Goal: Task Accomplishment & Management: Manage account settings

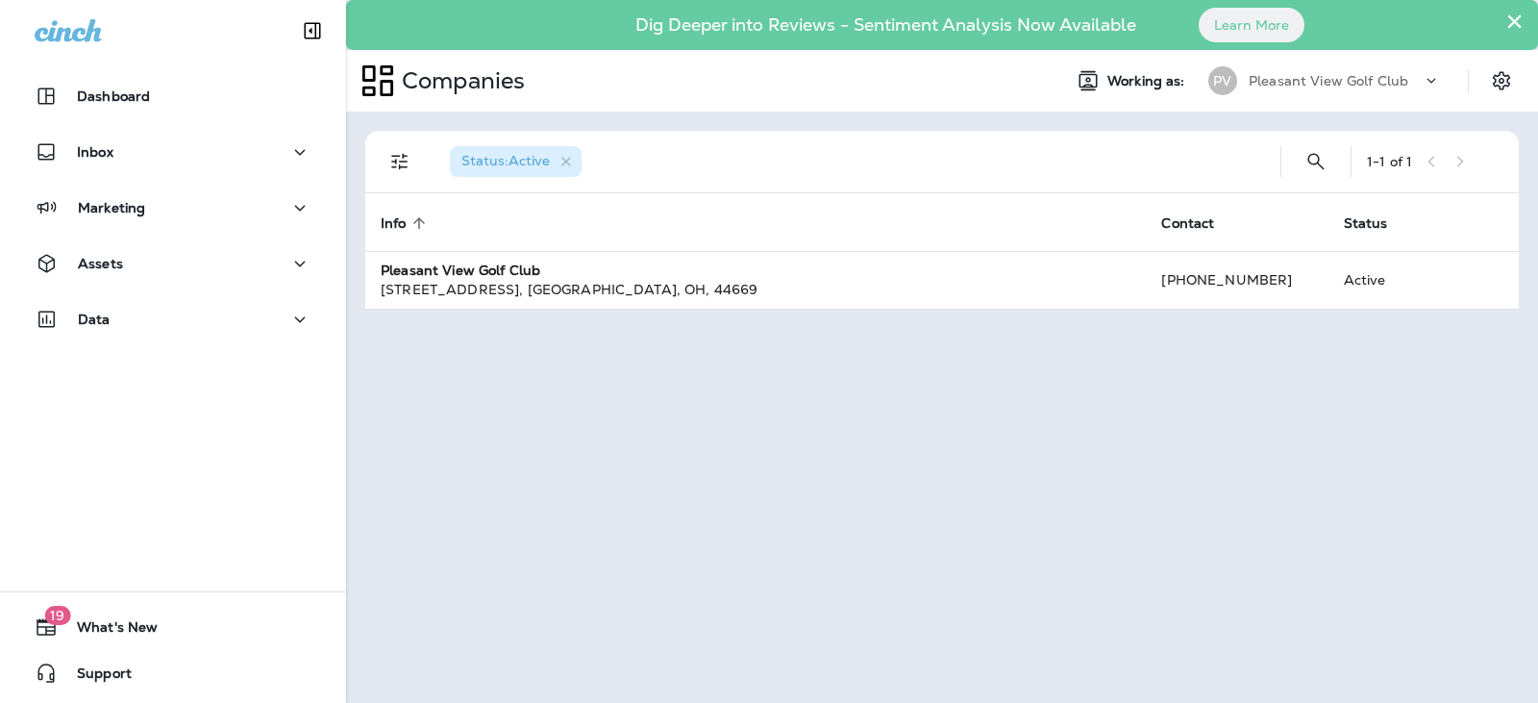
click at [1390, 75] on p "Pleasant View Golf Club" at bounding box center [1329, 80] width 160 height 15
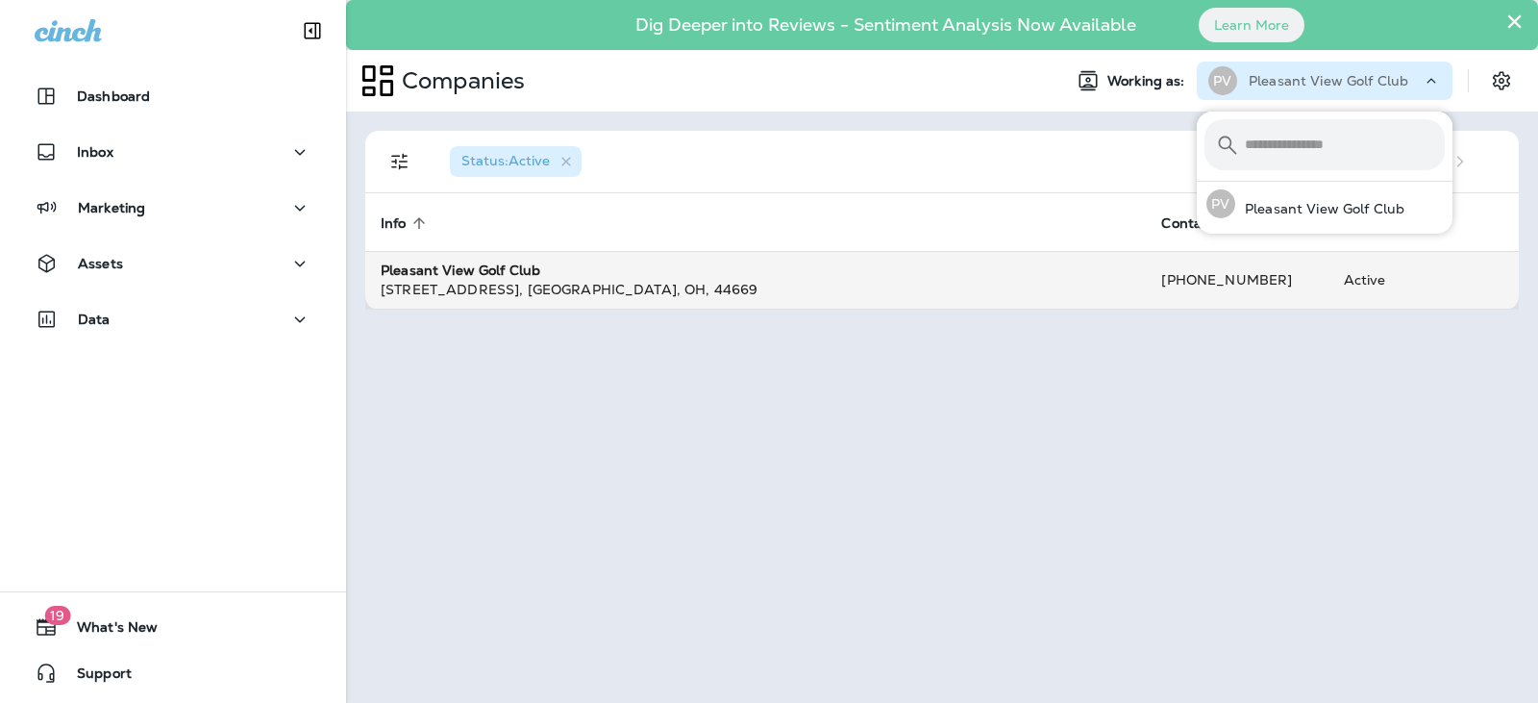
click at [471, 271] on strong "Pleasant View Golf Club" at bounding box center [461, 270] width 160 height 17
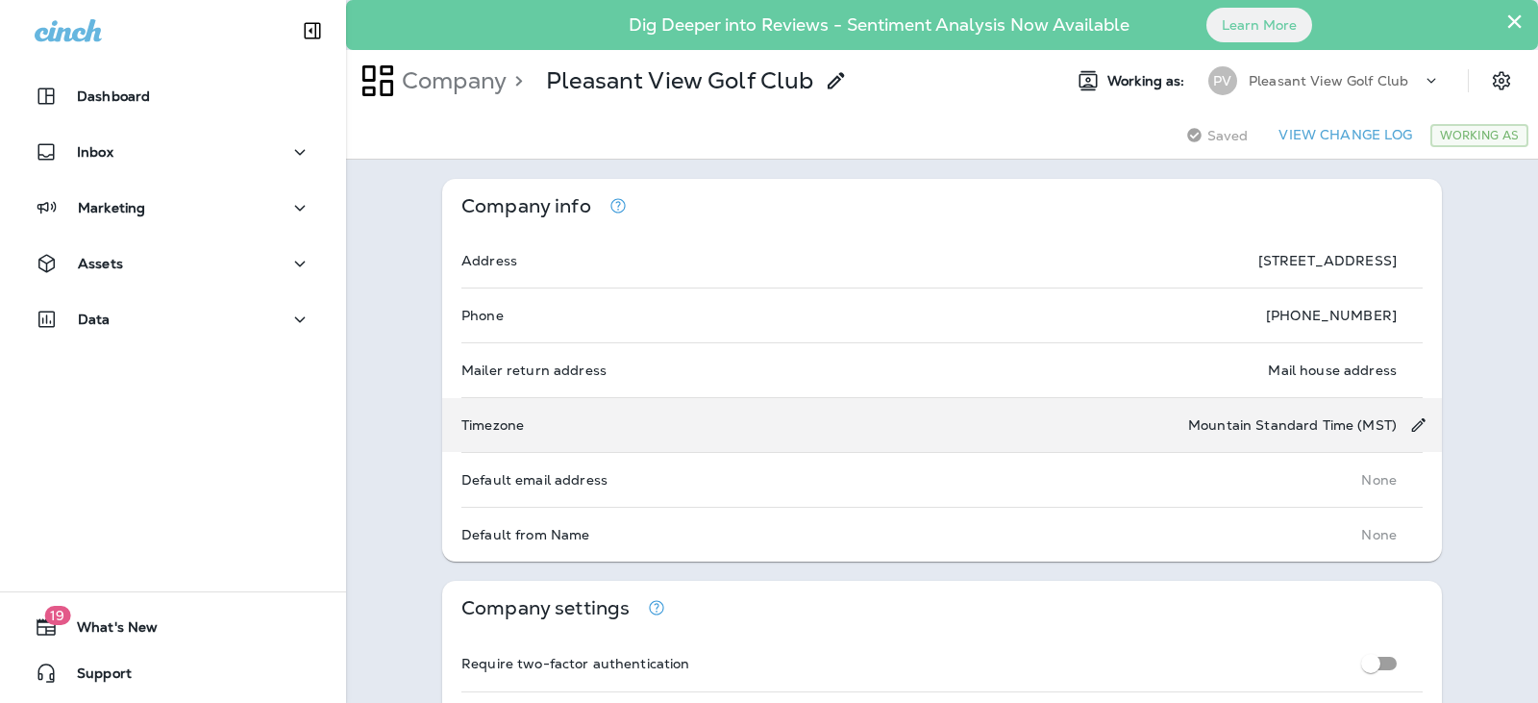
click at [1233, 432] on p "Mountain Standard Time (MST)" at bounding box center [1292, 424] width 209 height 15
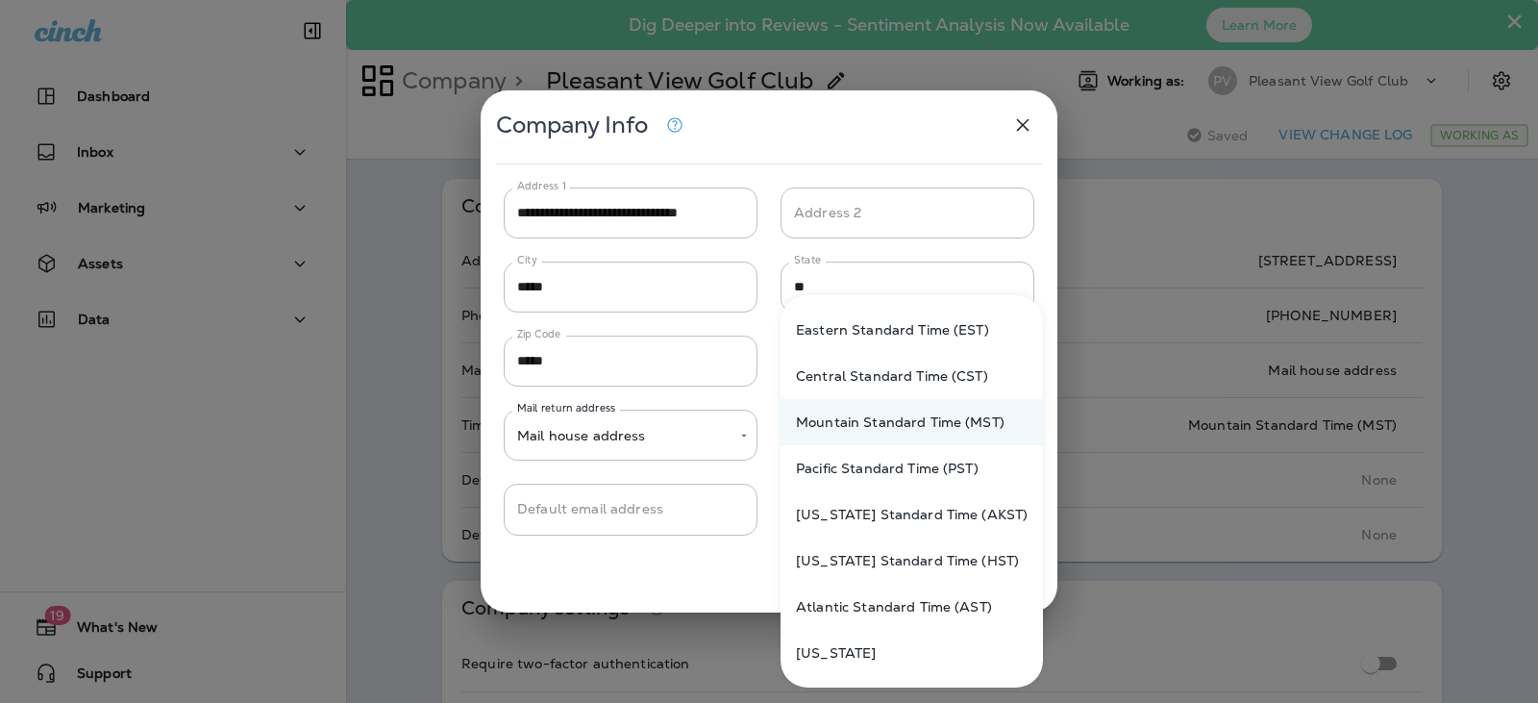
click at [926, 0] on body "Dashboard Inbox Marketing Assets Data 19 What's New Support × Dig Deeper into R…" at bounding box center [769, 0] width 1538 height 0
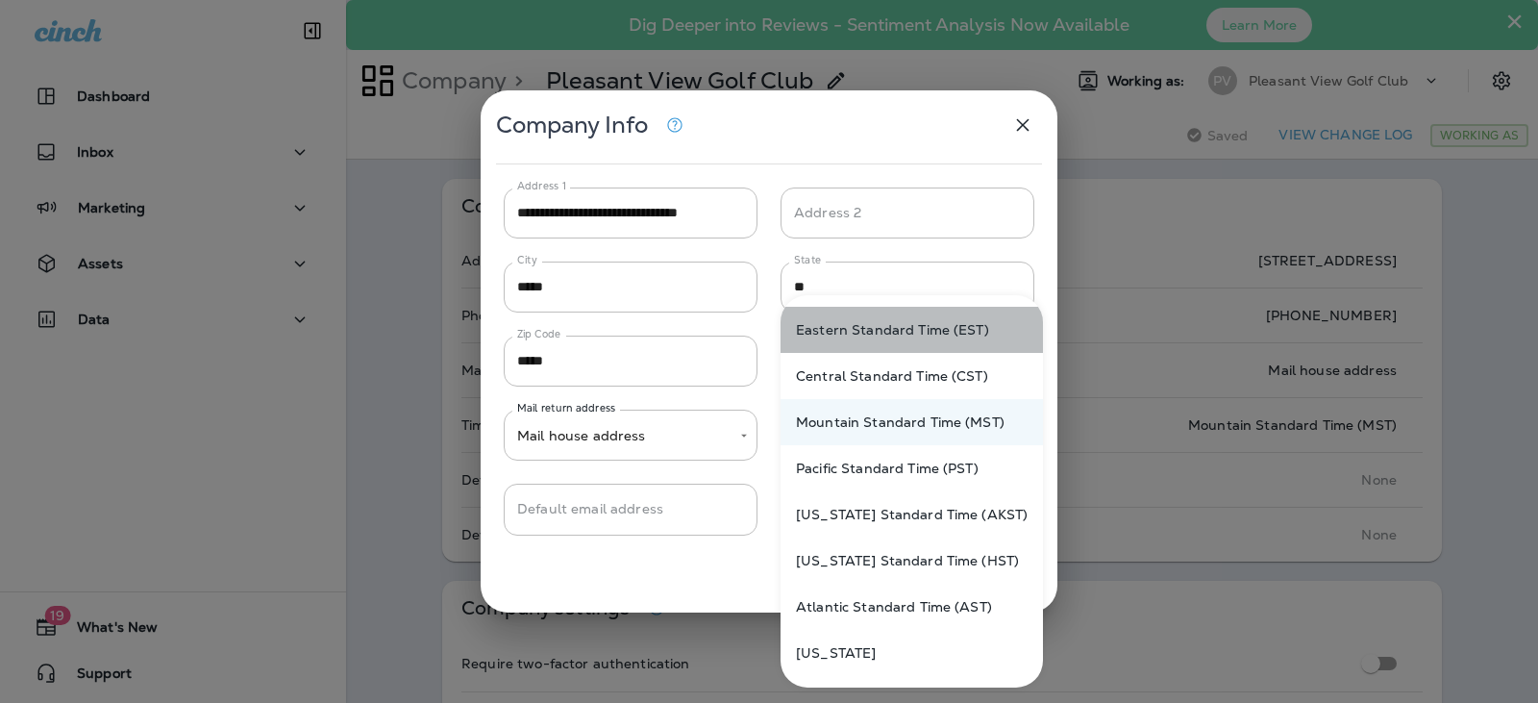
click at [911, 315] on li "Eastern Standard Time (EST)" at bounding box center [912, 330] width 262 height 46
type input "**********"
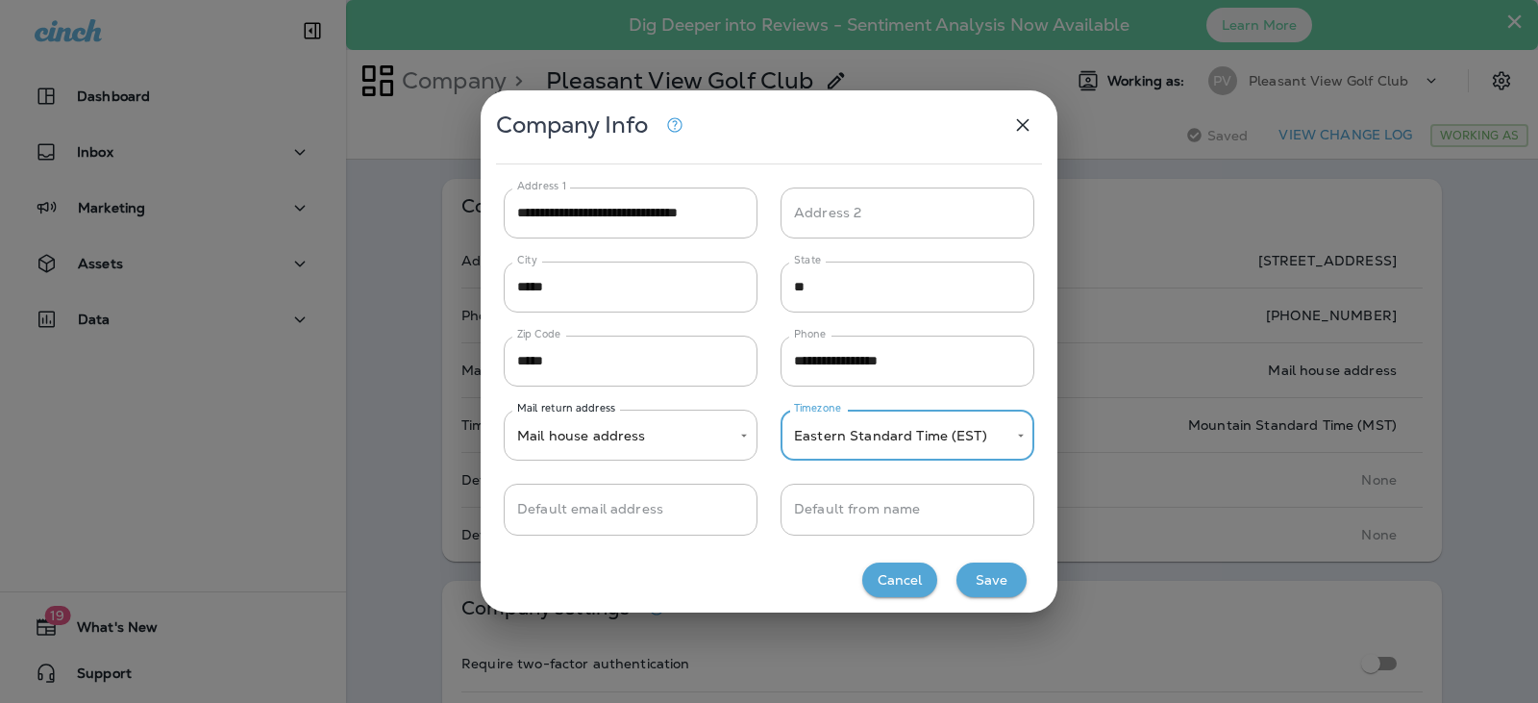
click at [974, 590] on button "Save" at bounding box center [992, 580] width 70 height 36
type input "*****"
type input "**********"
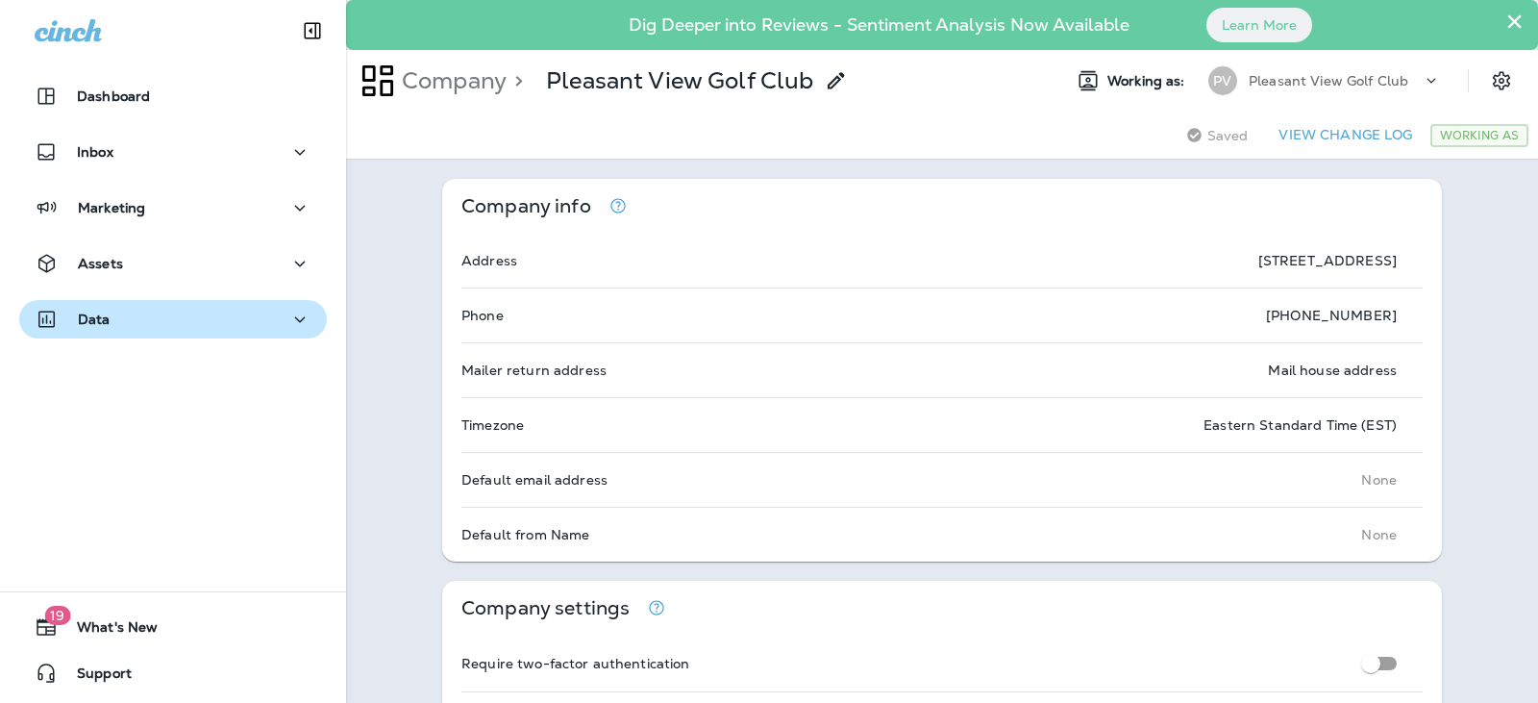
click at [252, 315] on div "Data" at bounding box center [173, 320] width 277 height 24
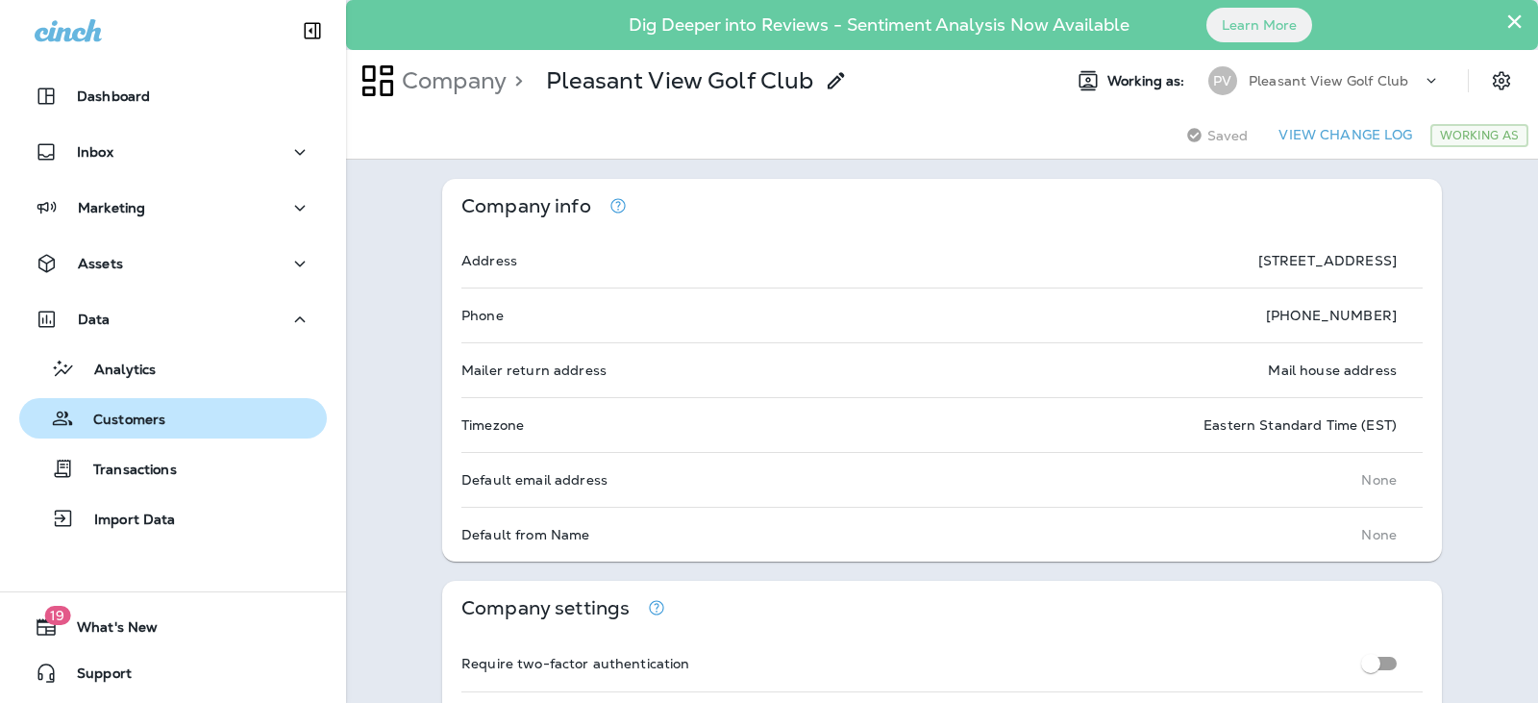
click at [233, 424] on div "Customers" at bounding box center [173, 418] width 292 height 29
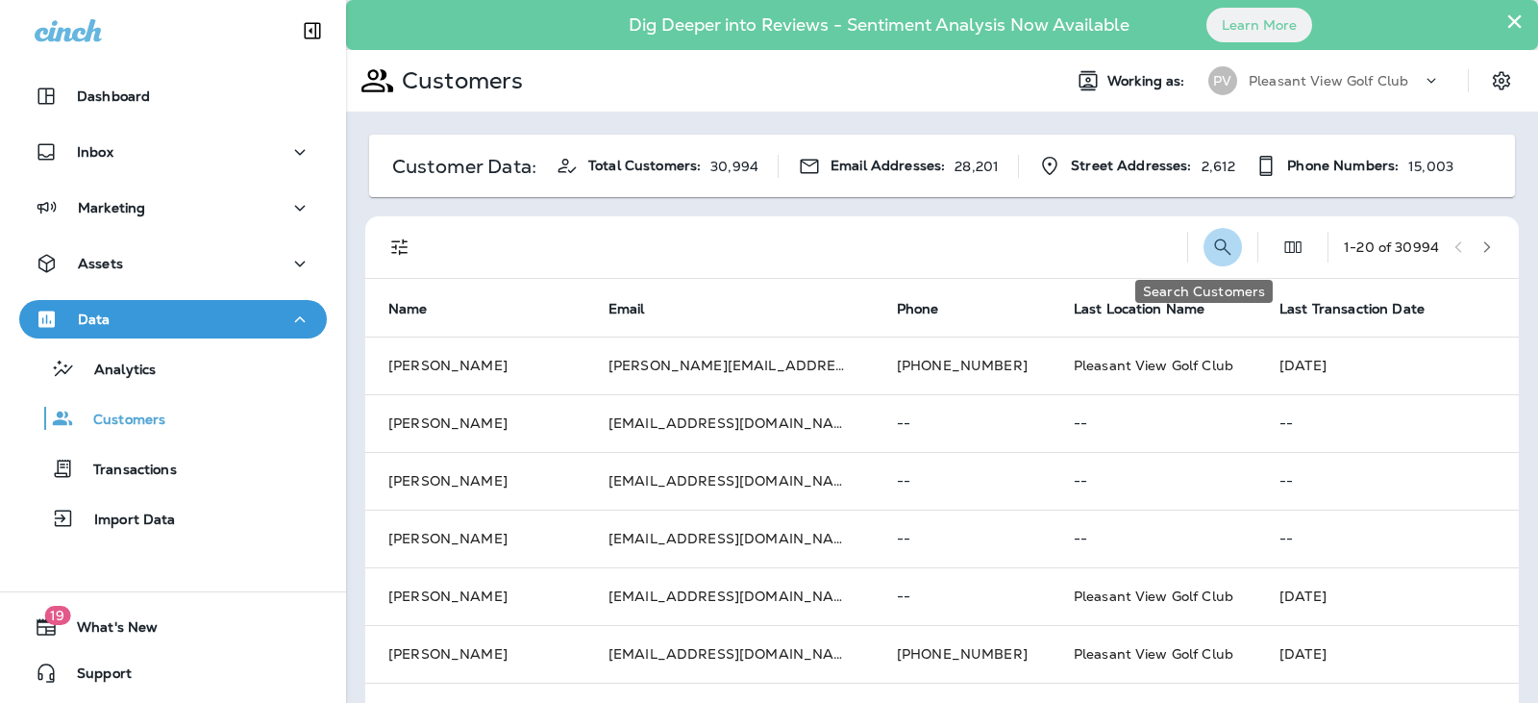
click at [1204, 240] on button "Search Customers" at bounding box center [1223, 247] width 38 height 38
type input "****"
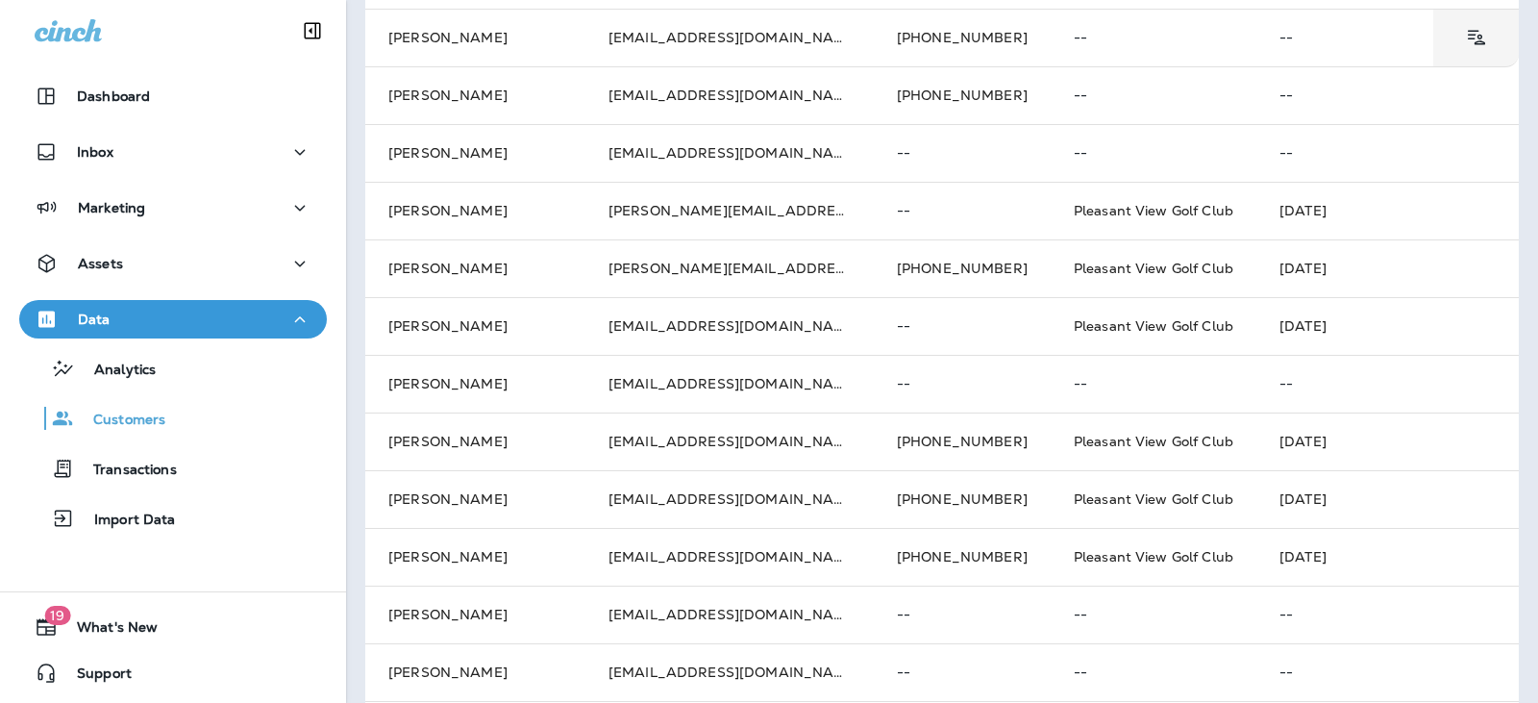
scroll to position [733, 0]
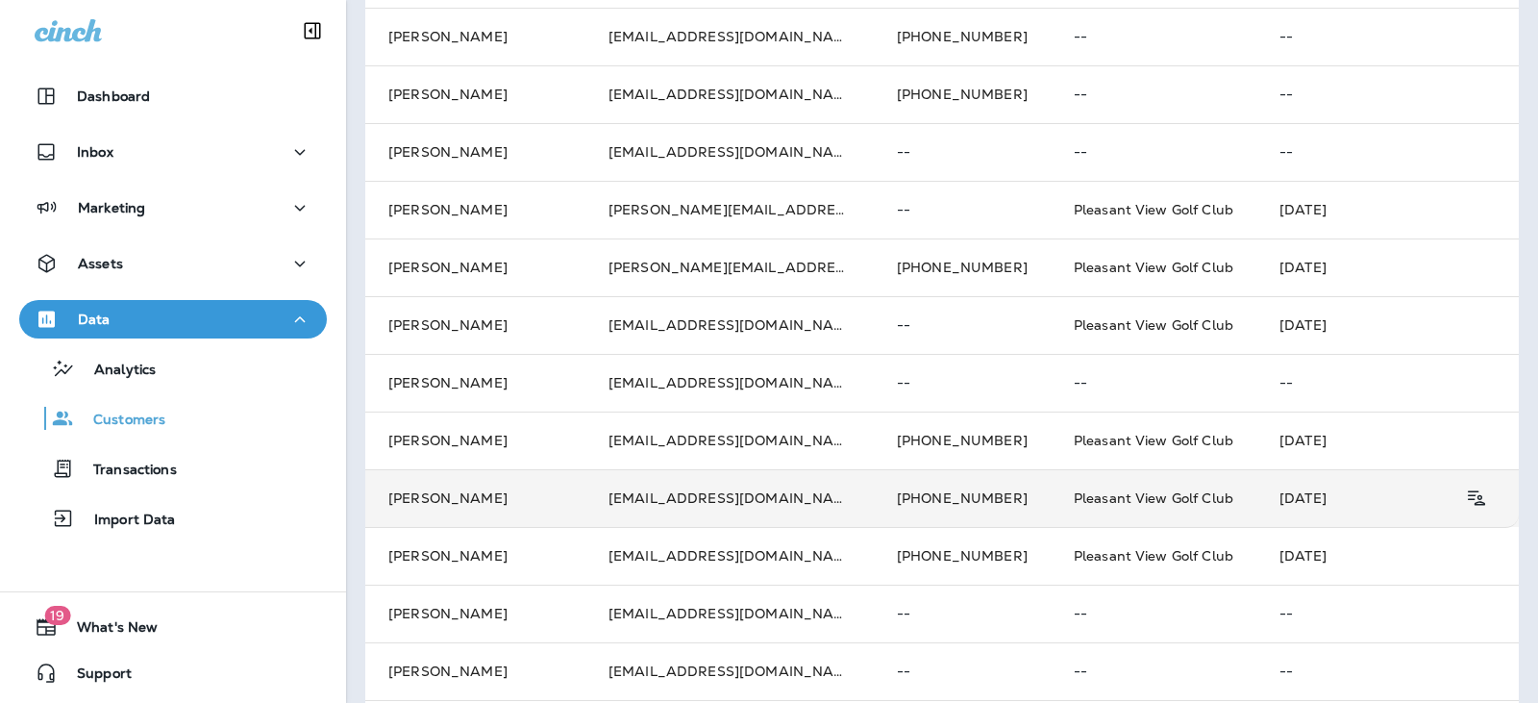
click at [443, 486] on td "[PERSON_NAME]" at bounding box center [475, 498] width 220 height 58
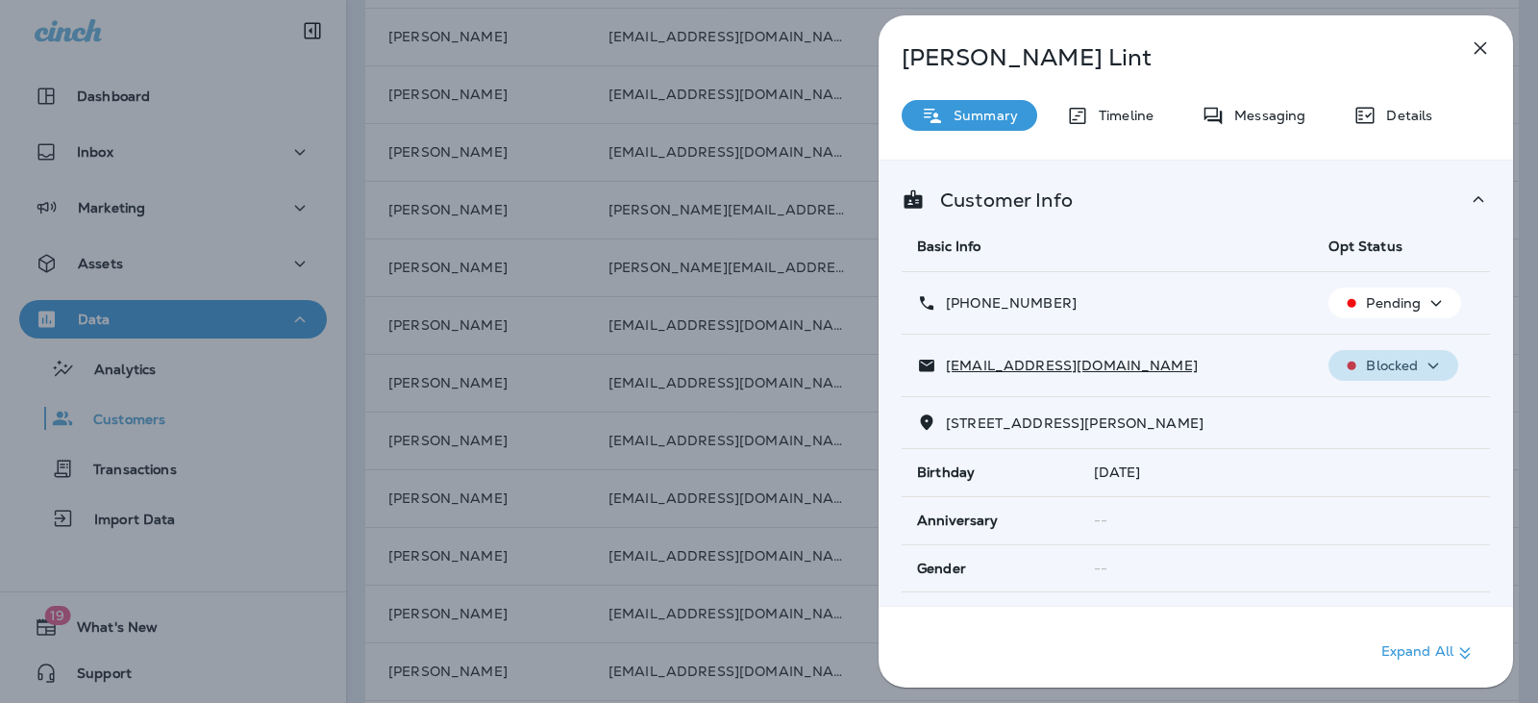
click at [1435, 361] on icon "button" at bounding box center [1433, 366] width 23 height 24
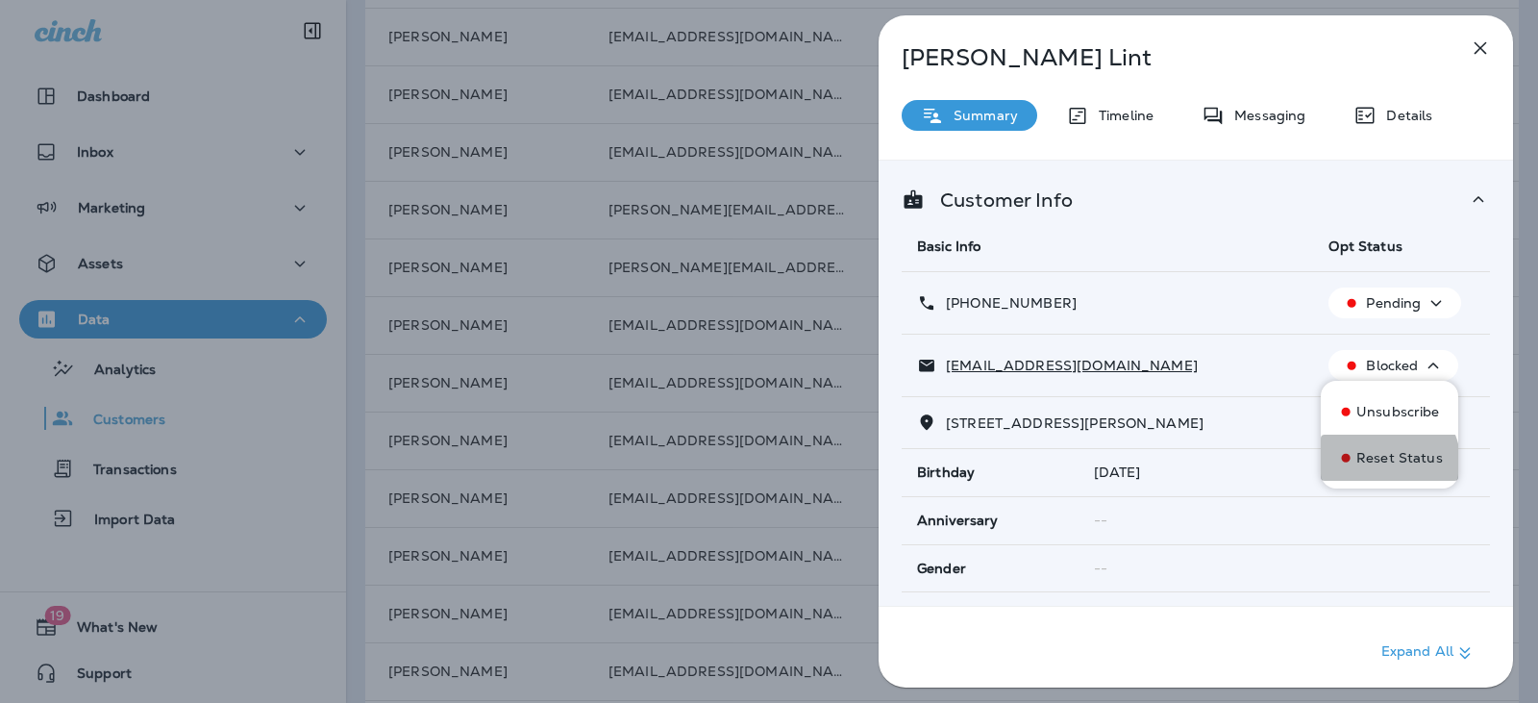
click at [1371, 466] on button "Reset Status" at bounding box center [1389, 458] width 137 height 46
click at [1383, 291] on div "Pending" at bounding box center [1394, 303] width 117 height 24
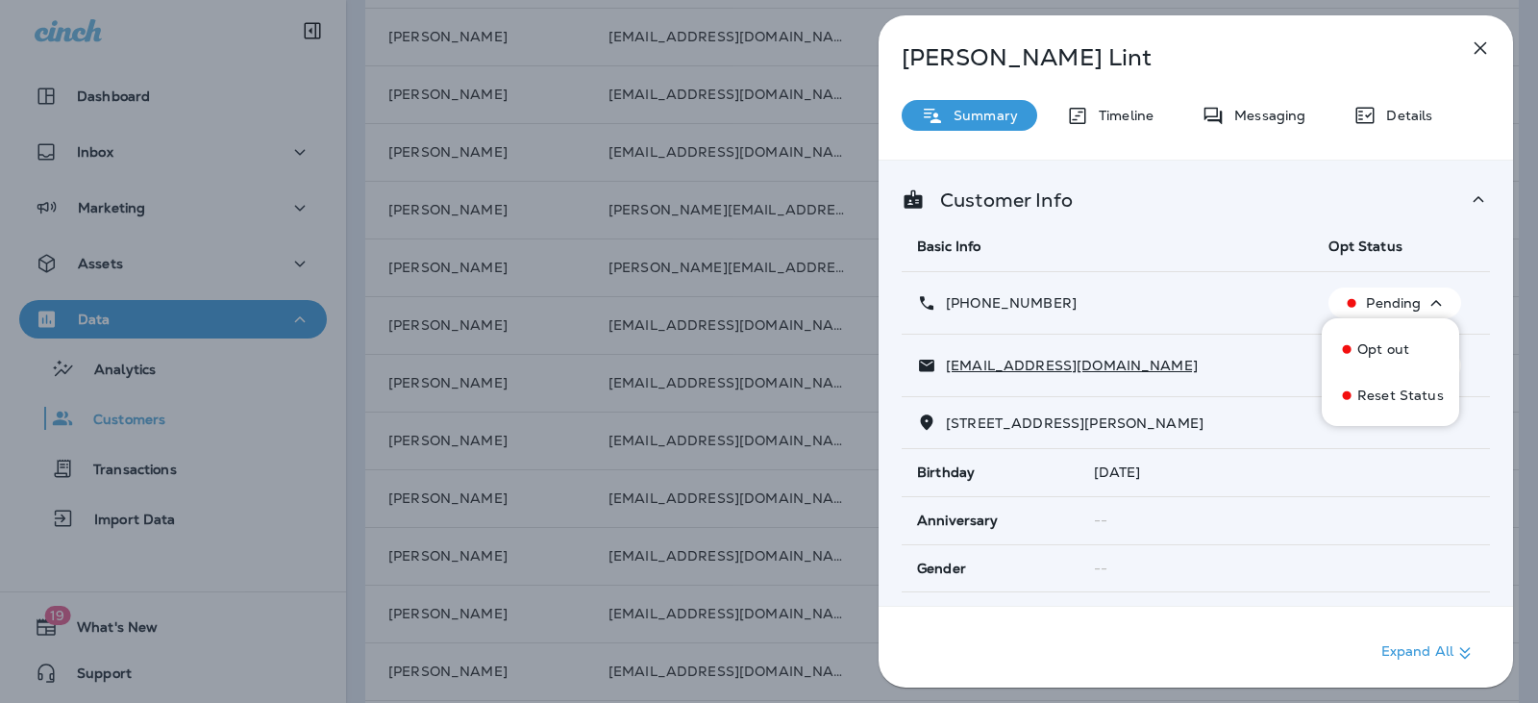
click at [1387, 297] on p "Pending" at bounding box center [1393, 302] width 55 height 15
click at [1415, 355] on div "Pending" at bounding box center [1394, 366] width 117 height 24
click at [1369, 404] on p "Unsubscribe" at bounding box center [1400, 411] width 84 height 15
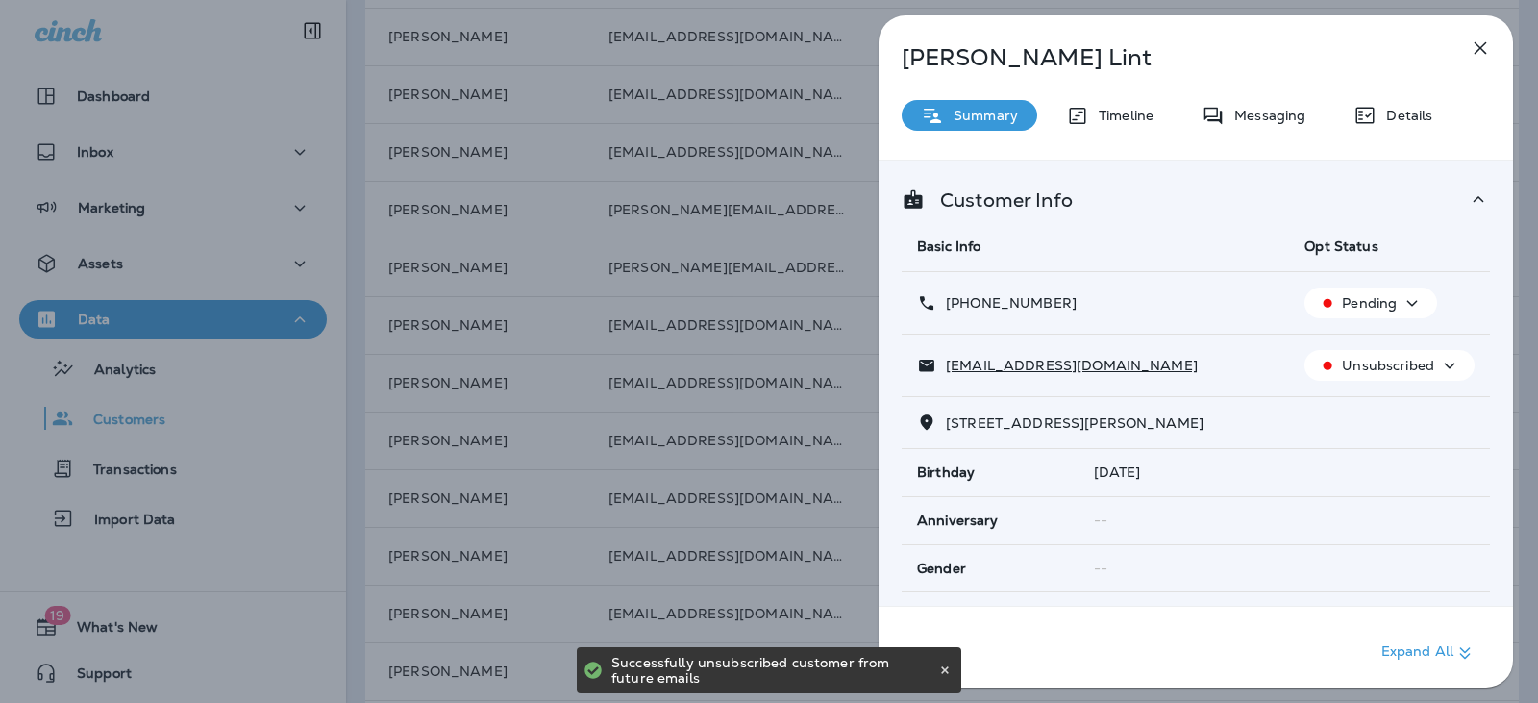
click at [1452, 363] on div "Unsubscribed" at bounding box center [1389, 366] width 155 height 24
click at [1385, 417] on p "Reset Status" at bounding box center [1393, 411] width 87 height 15
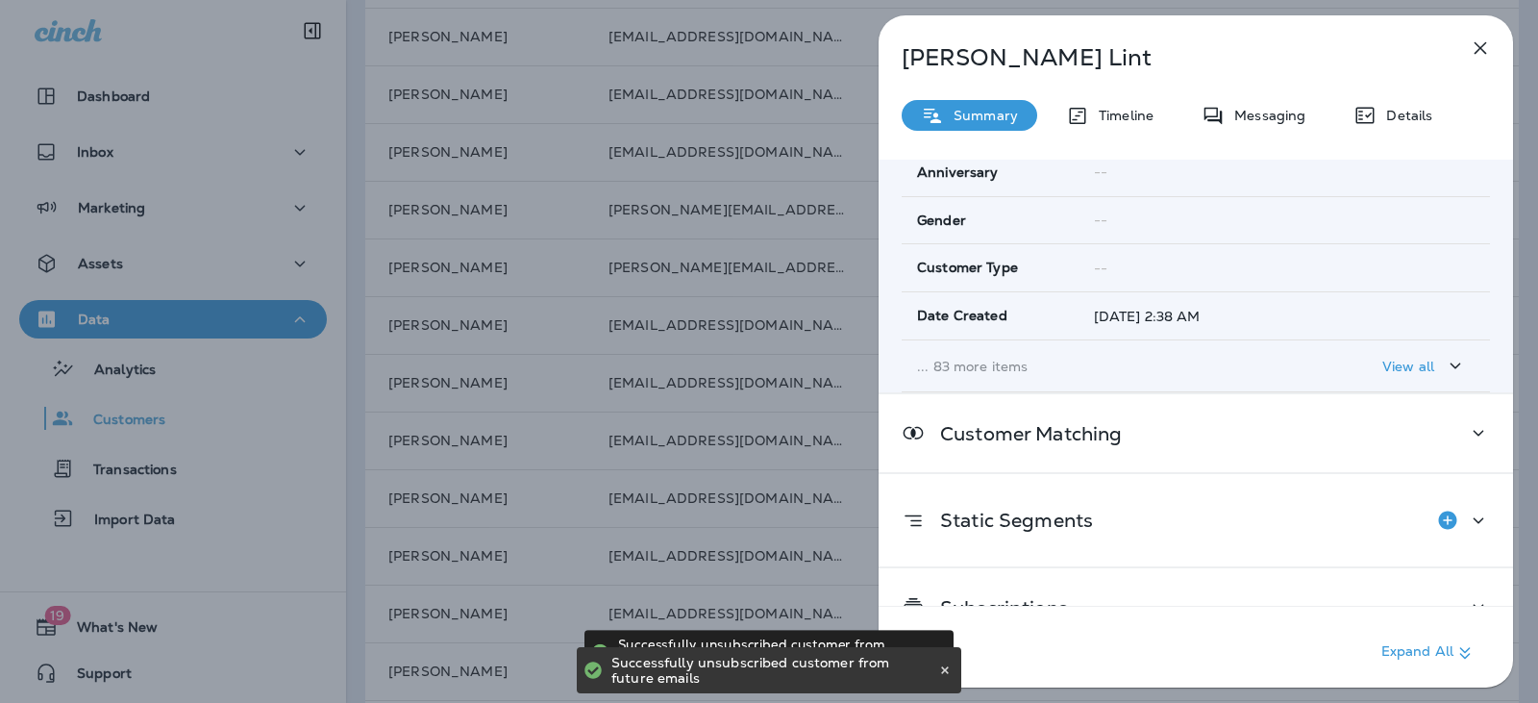
scroll to position [389, 0]
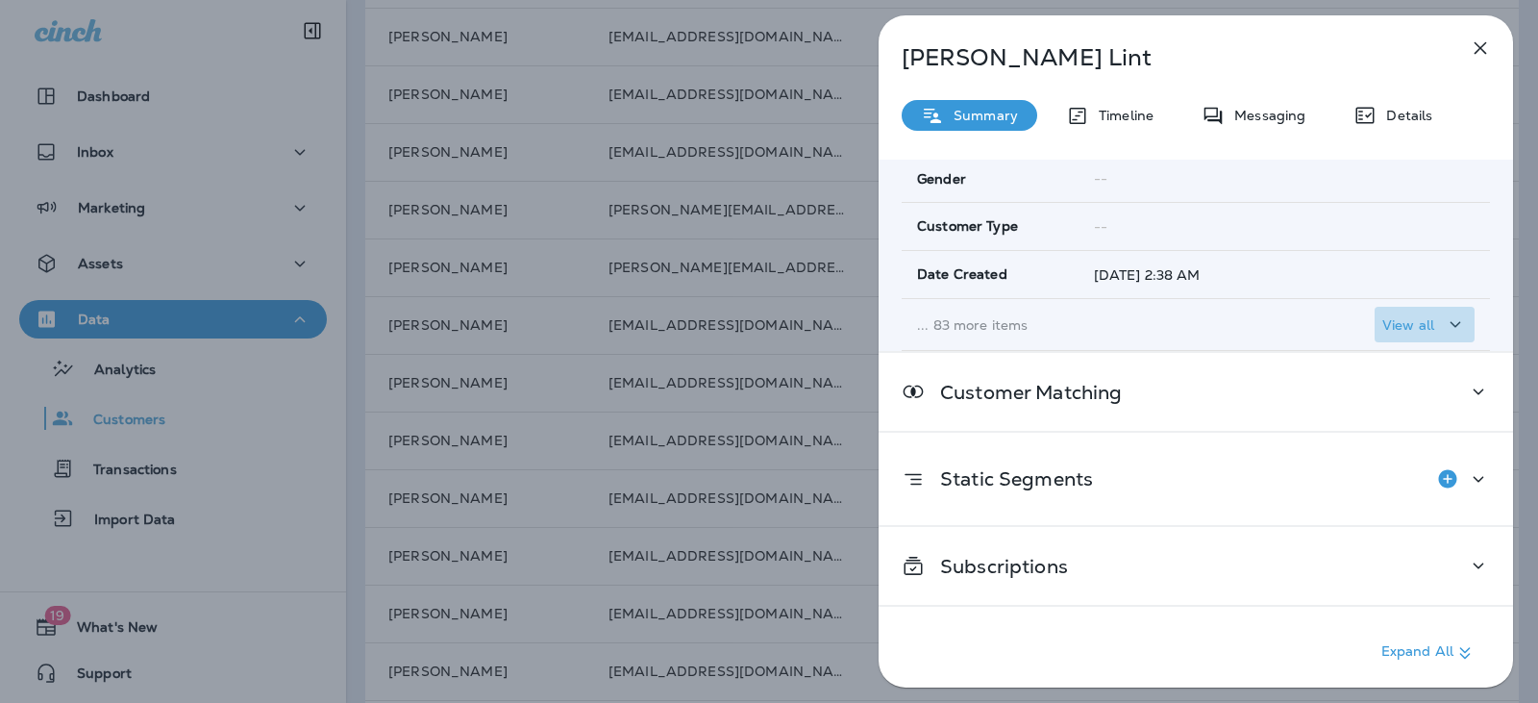
click at [1409, 329] on p "View all" at bounding box center [1409, 324] width 52 height 15
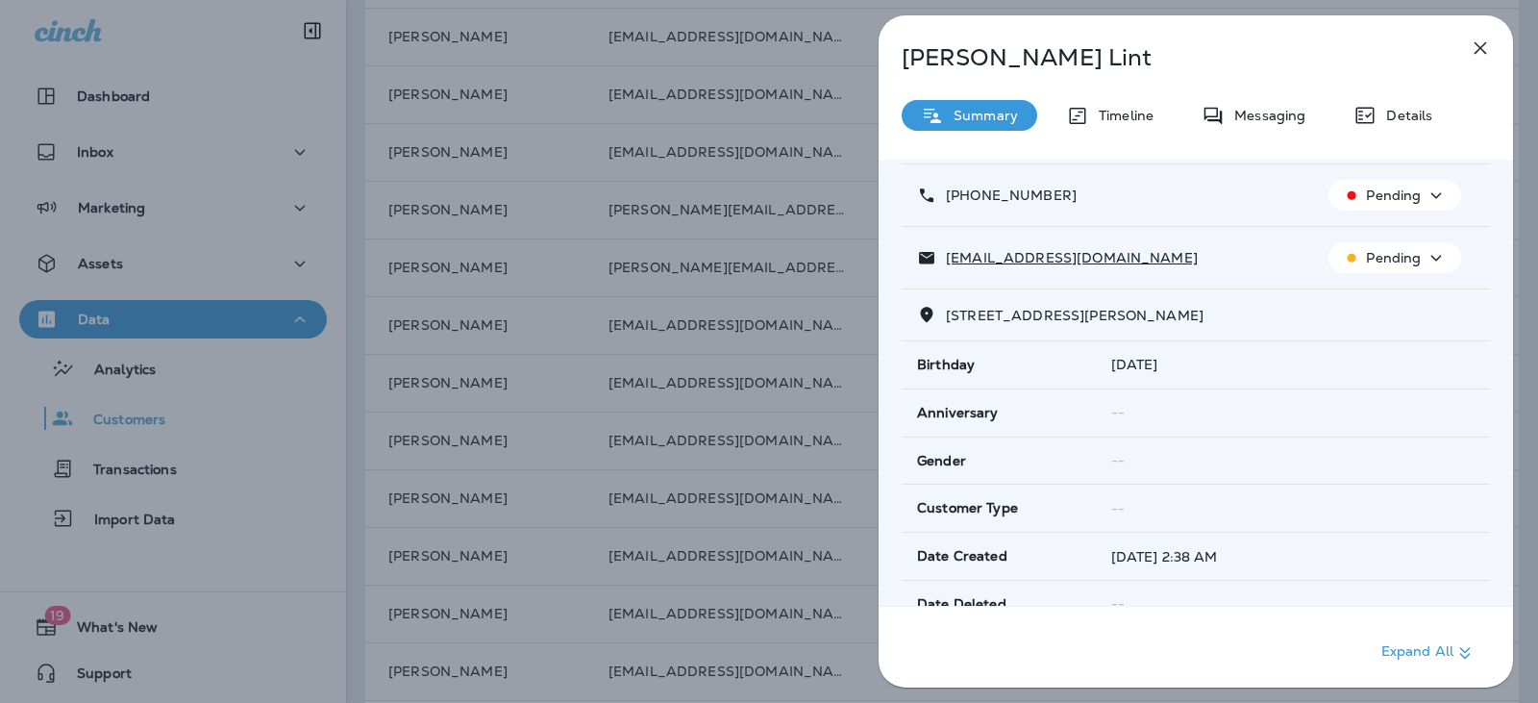
scroll to position [0, 0]
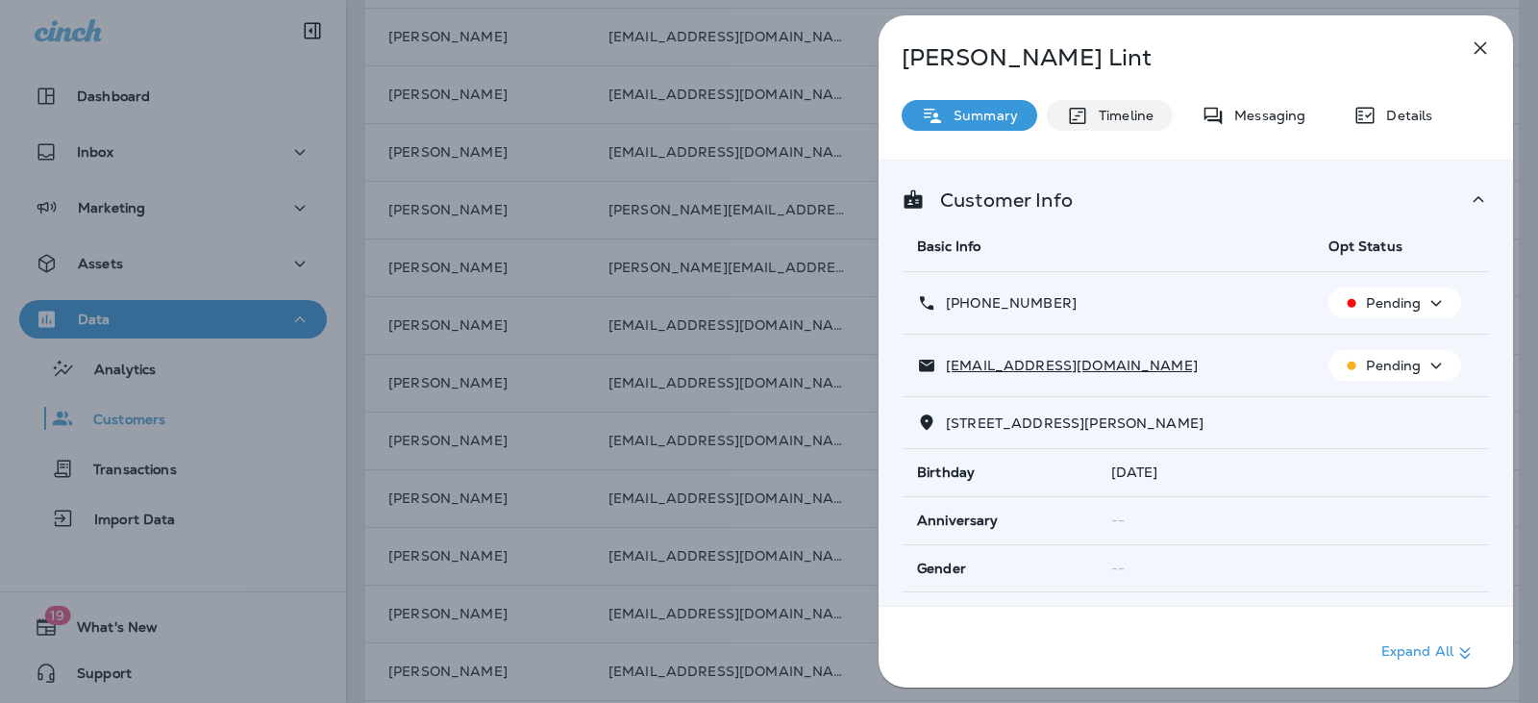
click at [1168, 121] on div "Timeline" at bounding box center [1110, 115] width 126 height 31
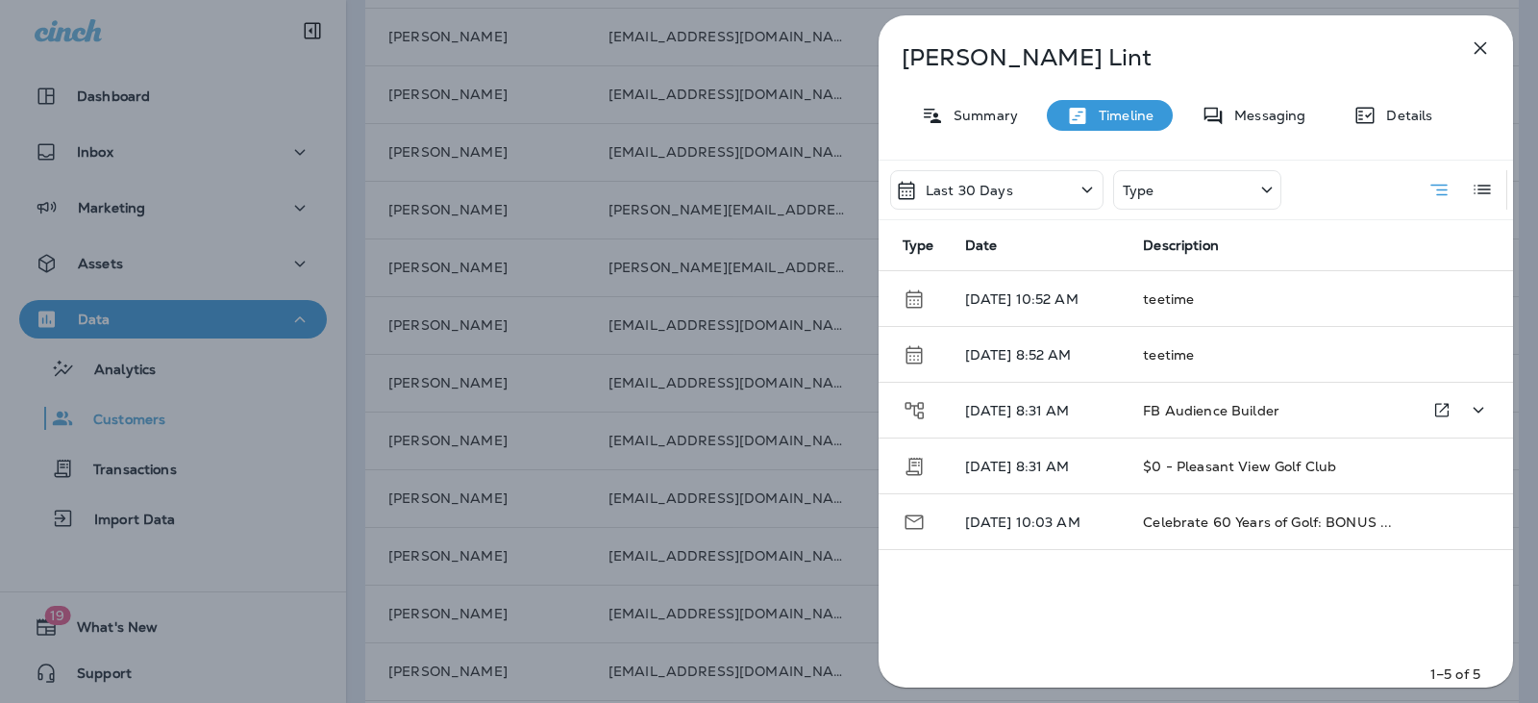
click at [1069, 415] on p "[DATE] 8:31 AM" at bounding box center [1039, 410] width 148 height 15
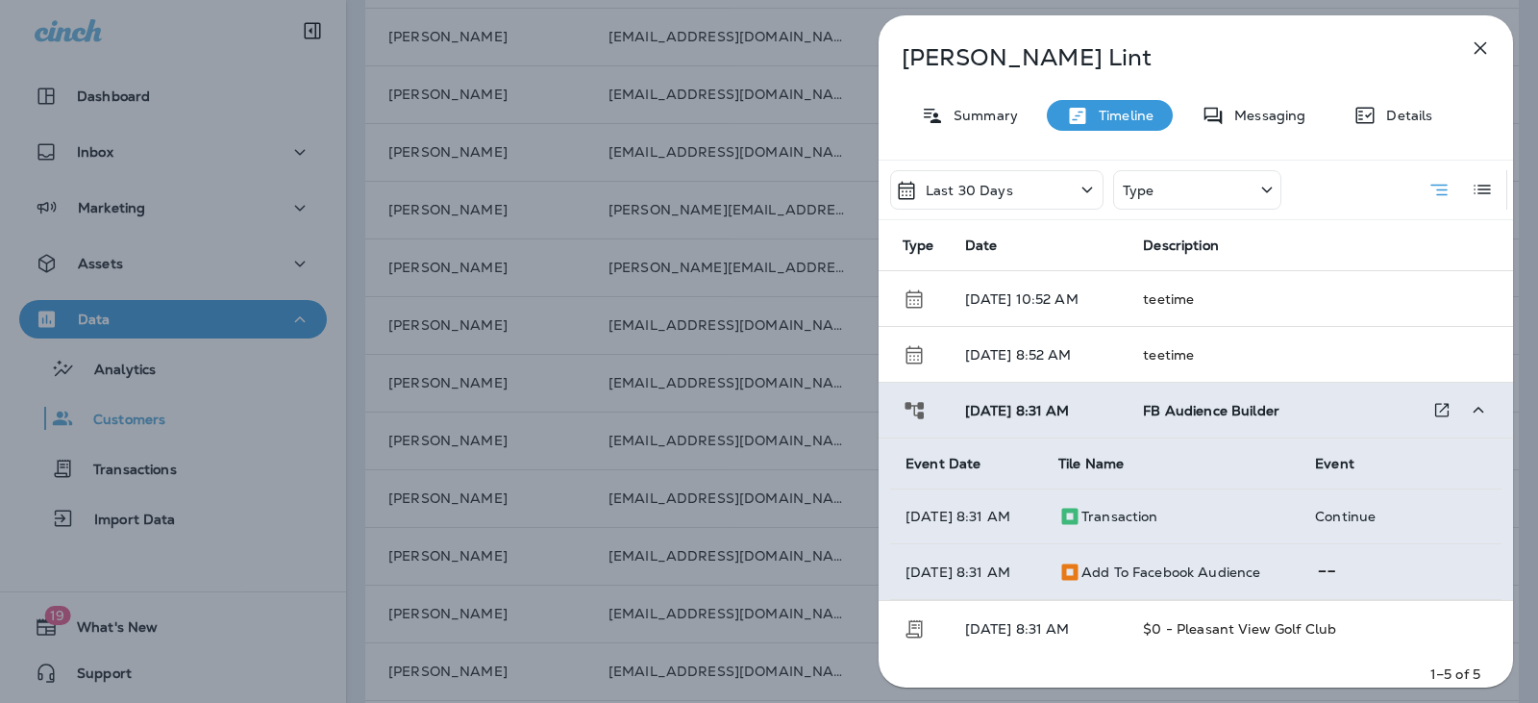
click at [1069, 415] on span "[DATE] 8:31 AM" at bounding box center [1017, 410] width 105 height 17
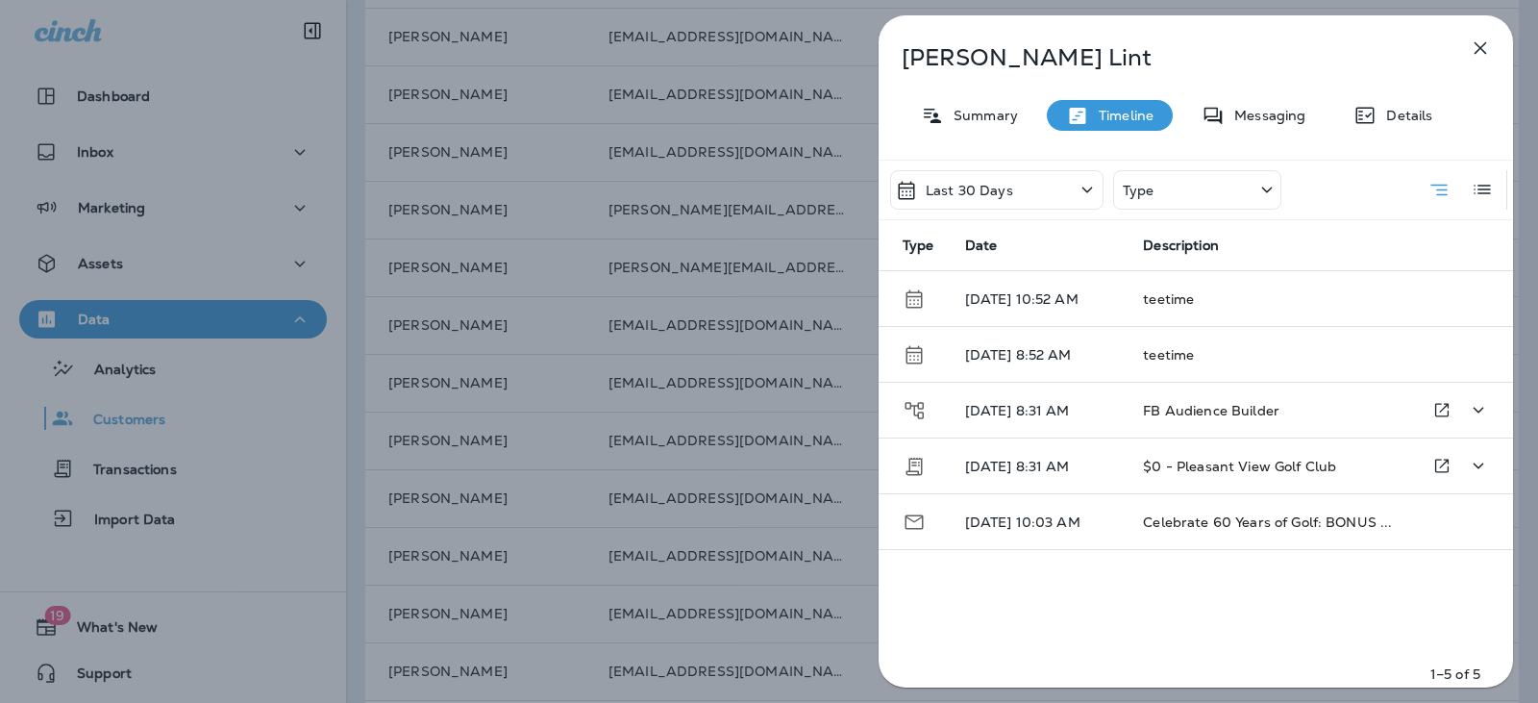
click at [1102, 472] on p "[DATE] 8:31 AM" at bounding box center [1039, 466] width 148 height 15
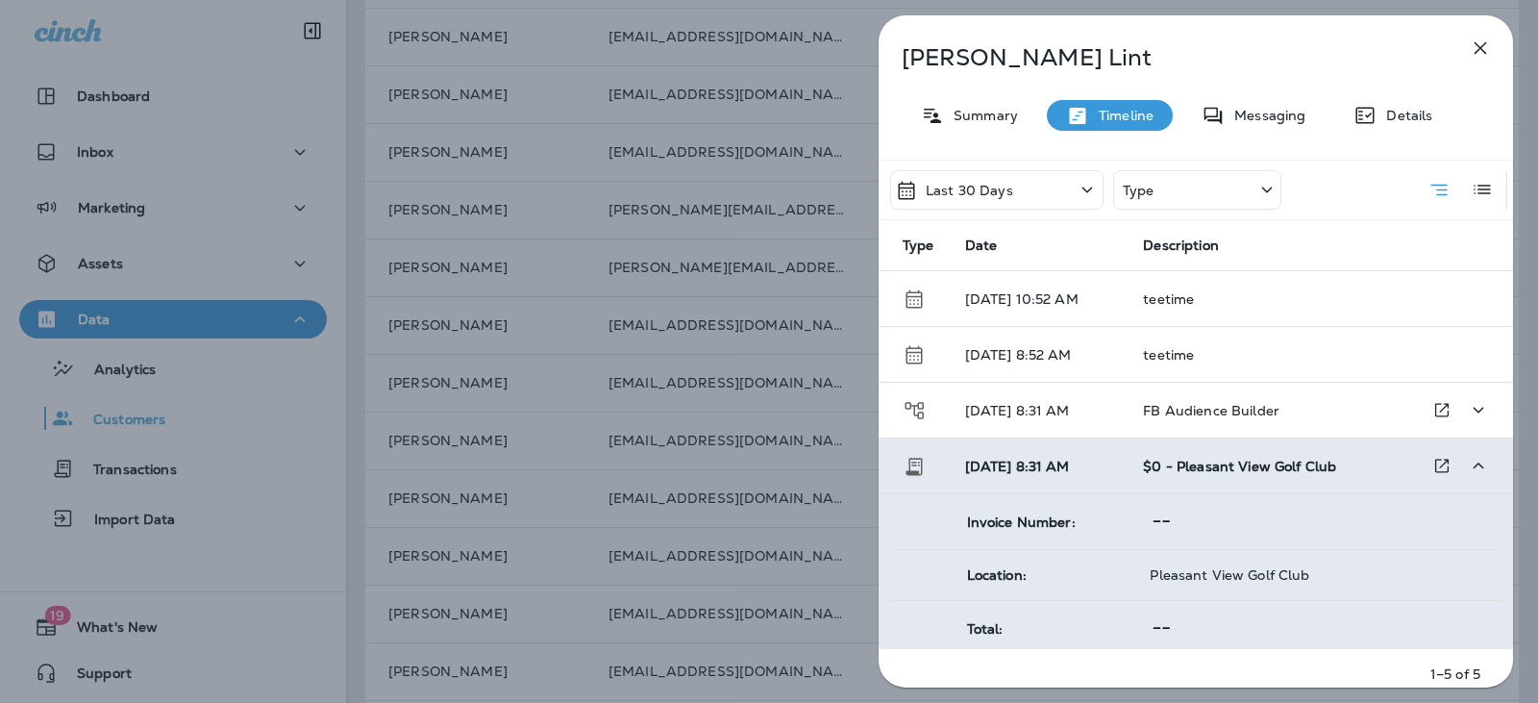
click at [1102, 472] on td "[DATE] 8:31 AM" at bounding box center [1039, 466] width 179 height 56
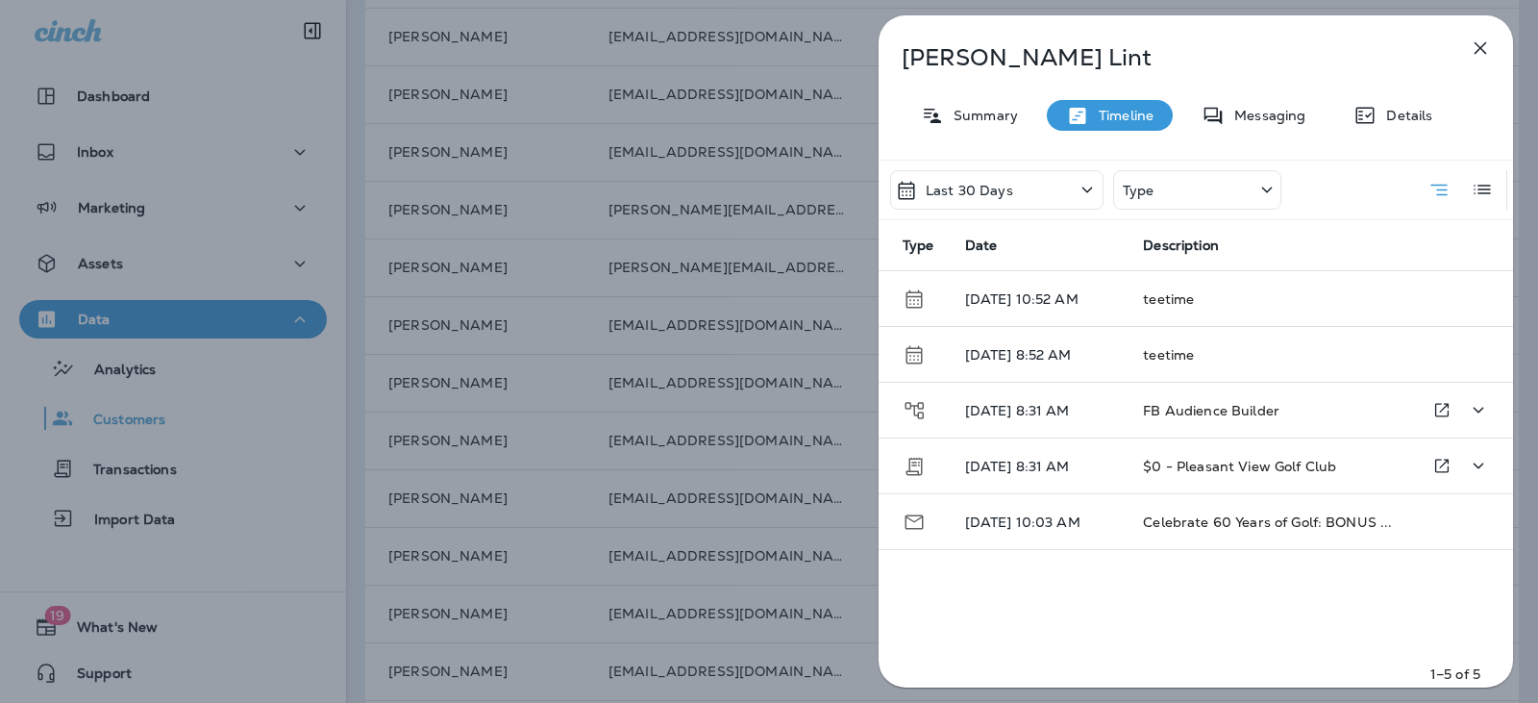
click at [1102, 472] on p "[DATE] 8:31 AM" at bounding box center [1039, 466] width 148 height 15
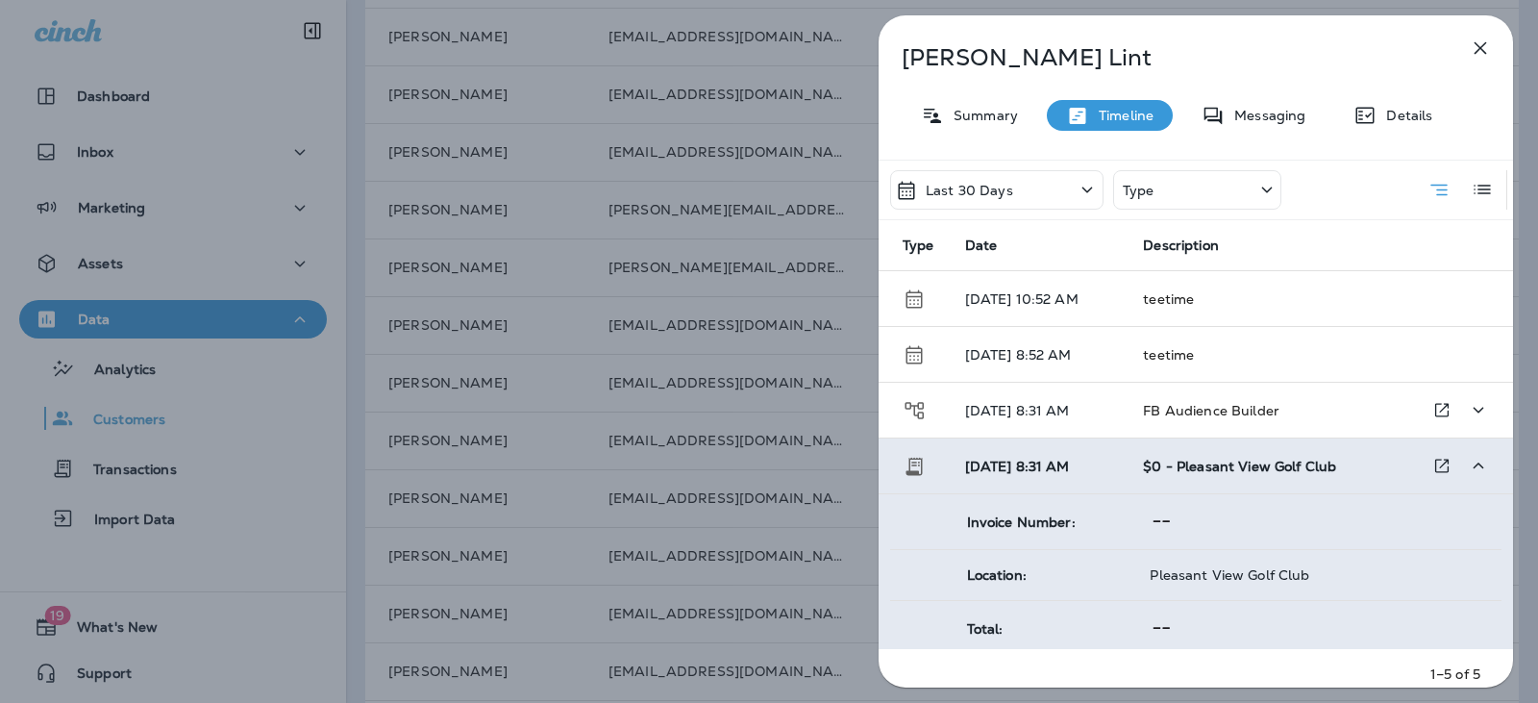
scroll to position [64, 0]
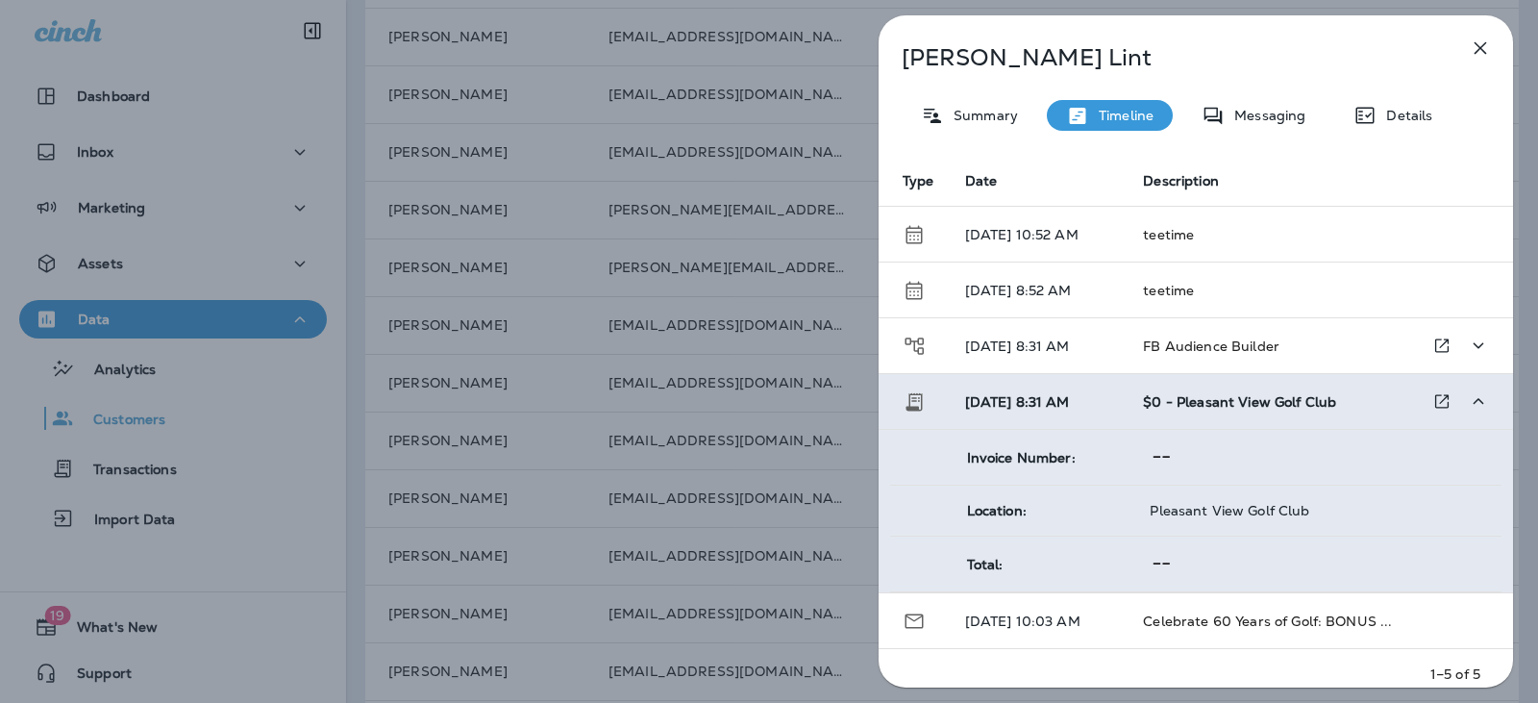
click at [1093, 392] on td "[DATE] 8:31 AM" at bounding box center [1039, 402] width 179 height 56
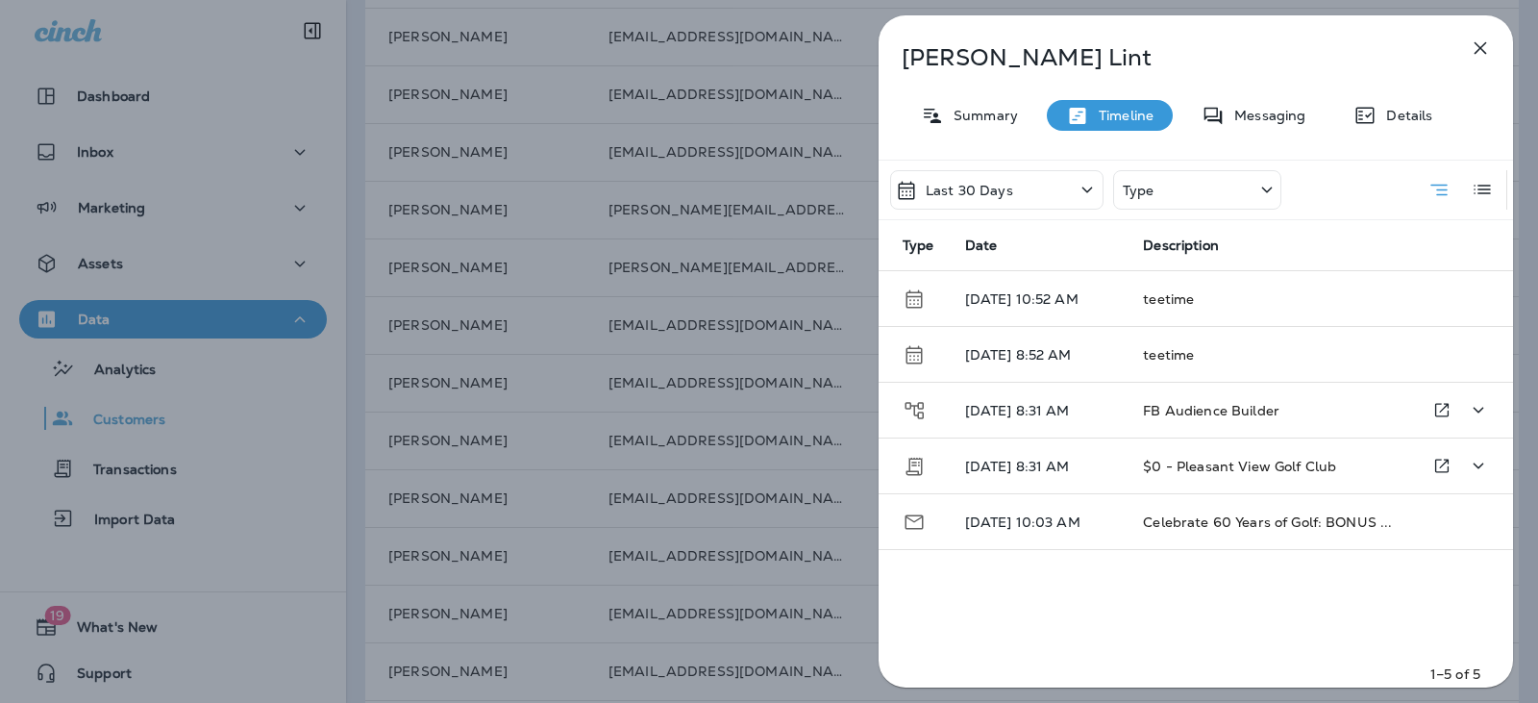
scroll to position [0, 0]
click at [1113, 518] on td "[DATE] 10:03 AM" at bounding box center [1039, 522] width 179 height 56
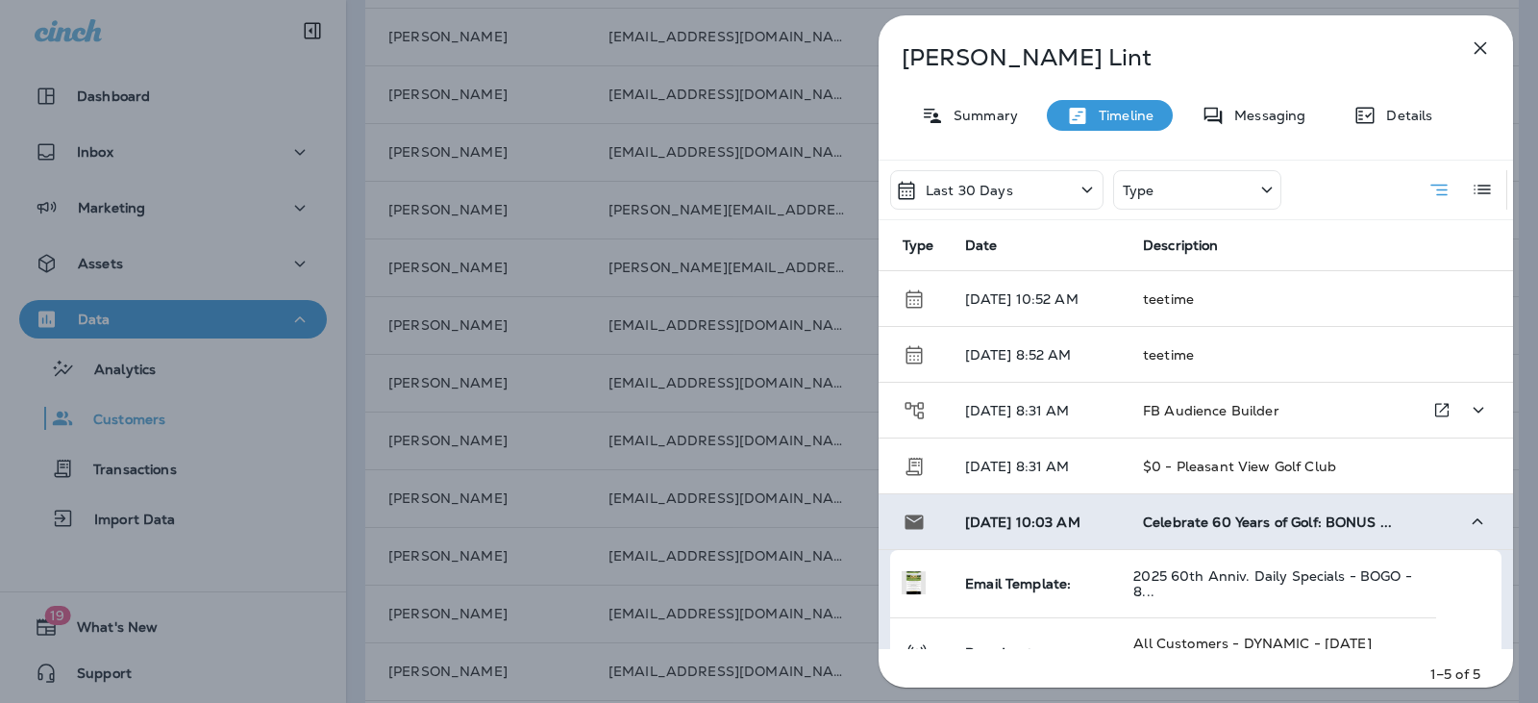
scroll to position [40, 0]
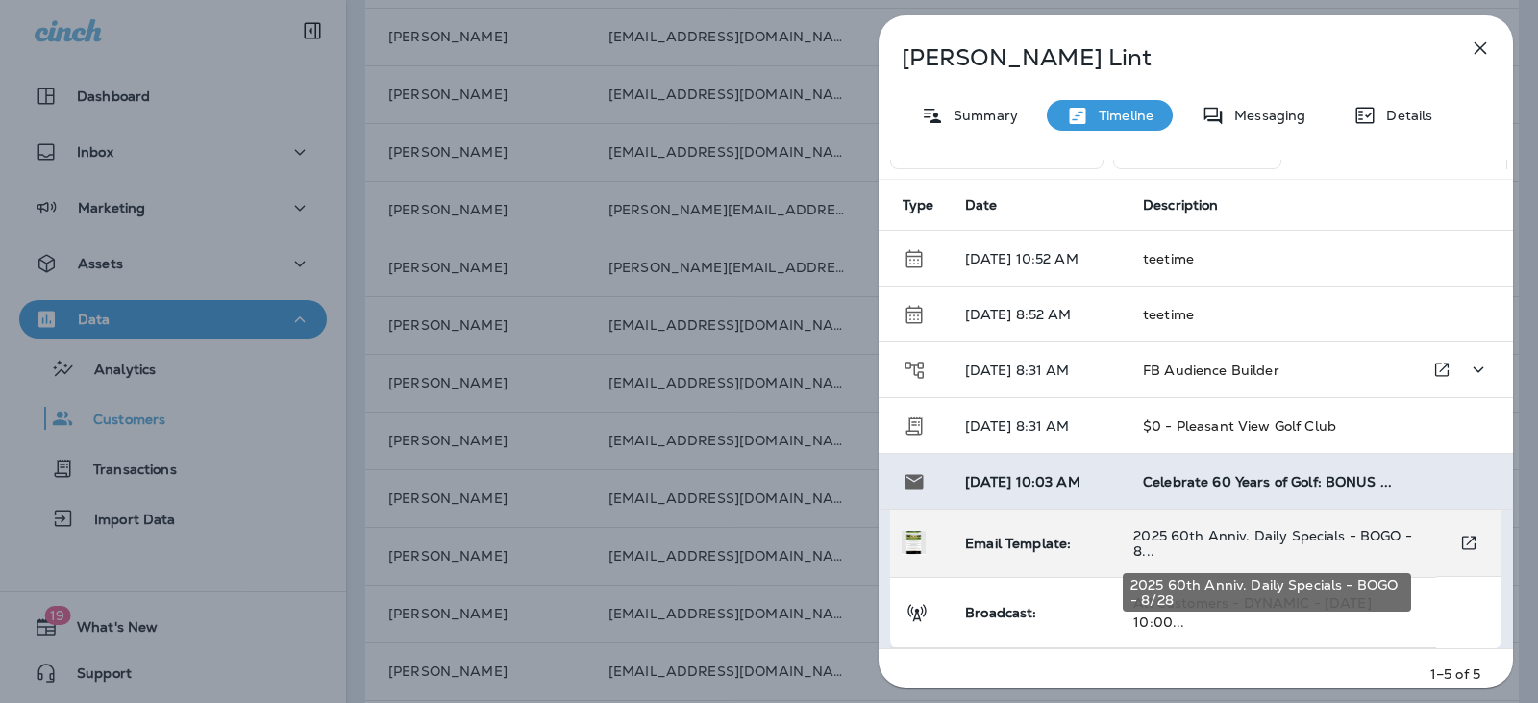
click at [1267, 530] on span "2025 60th Anniv. Daily Specials - BOGO - 8..." at bounding box center [1273, 543] width 279 height 33
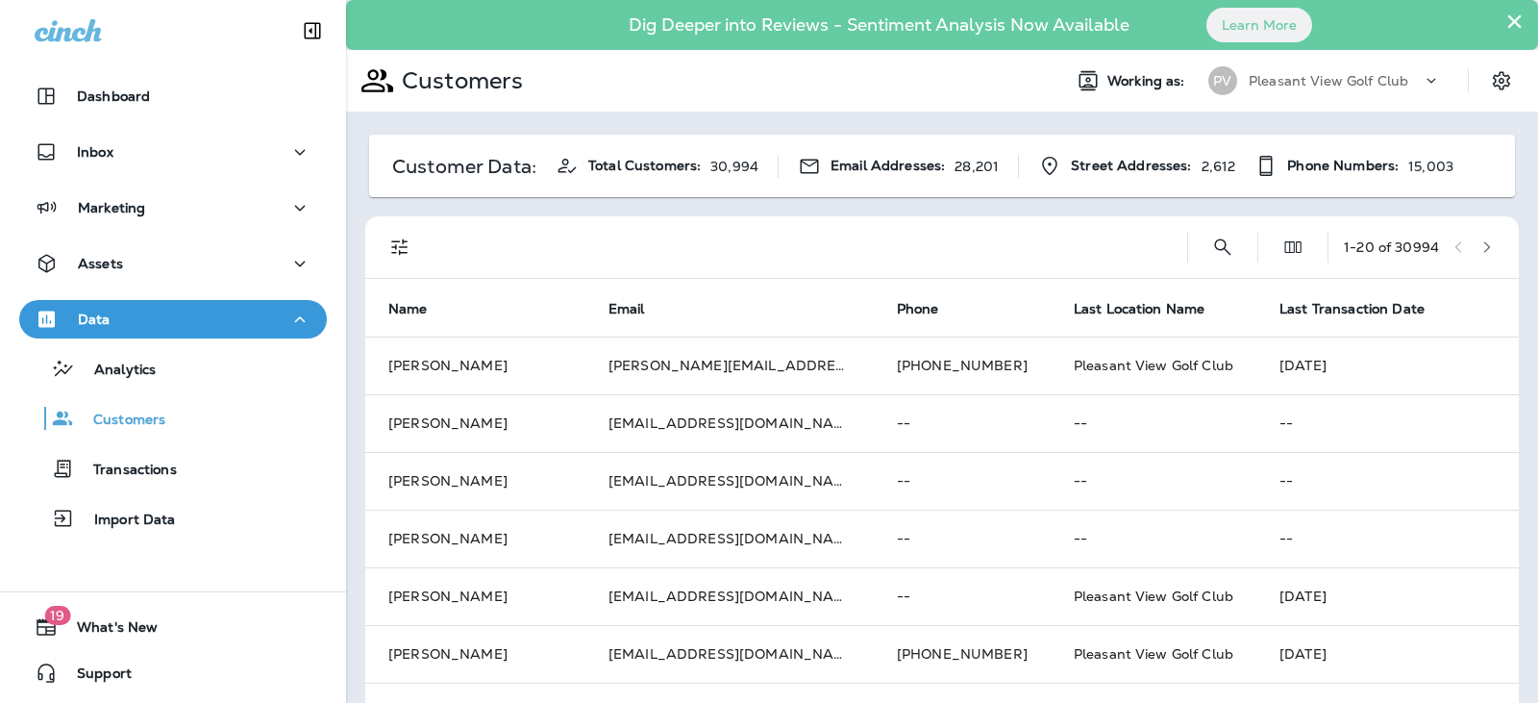
click at [1379, 87] on p "Pleasant View Golf Club" at bounding box center [1329, 80] width 160 height 15
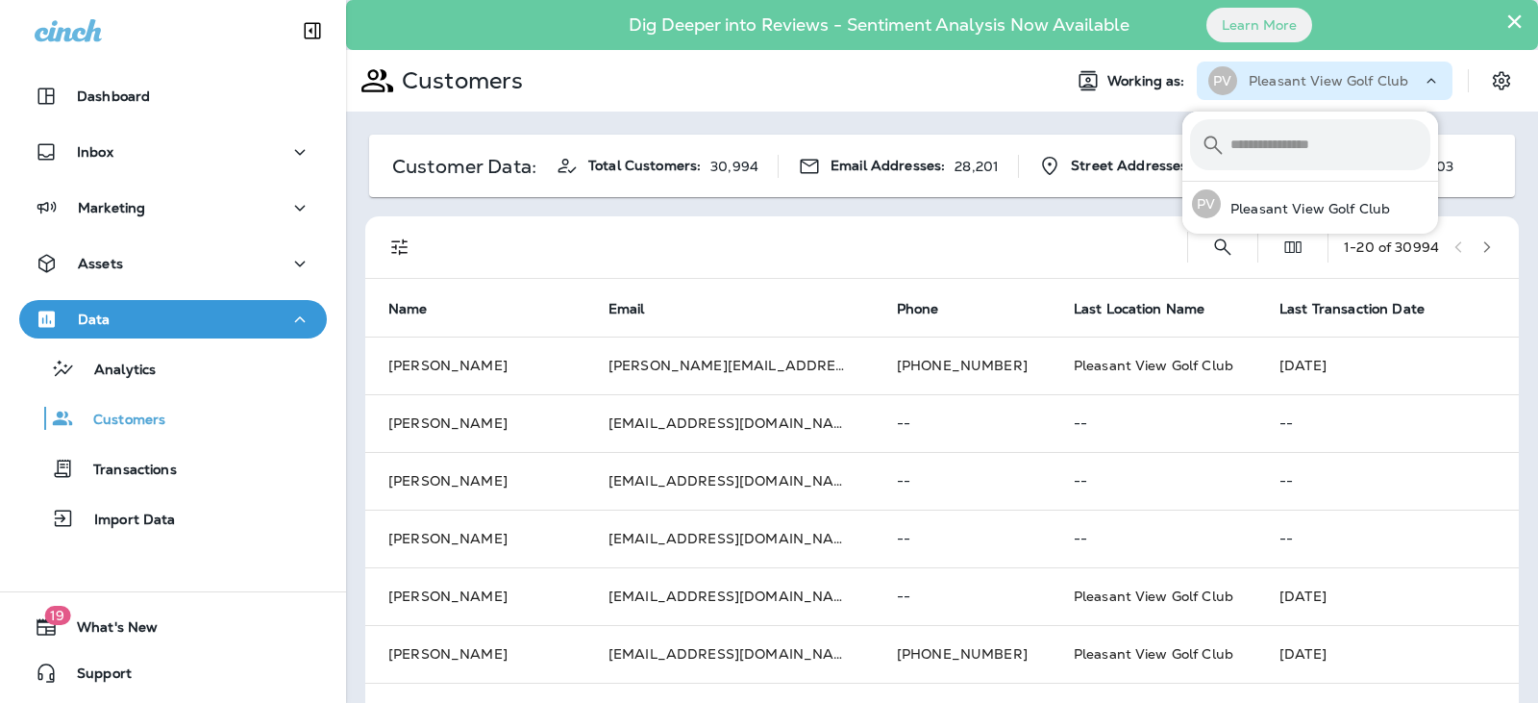
click at [1379, 87] on p "Pleasant View Golf Club" at bounding box center [1329, 80] width 160 height 15
